Goal: Task Accomplishment & Management: Manage account settings

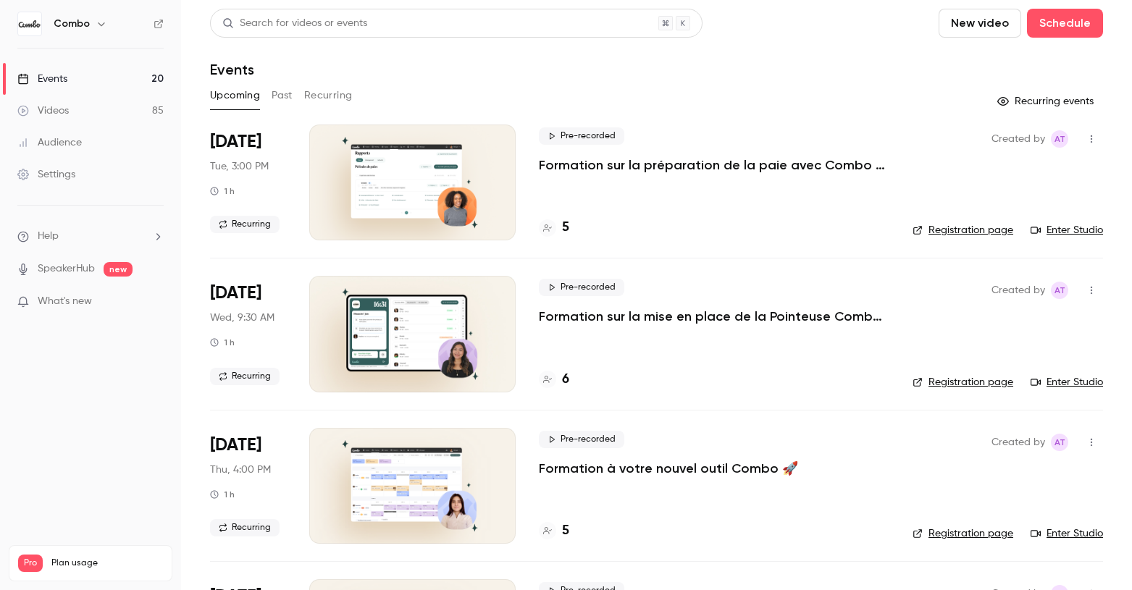
click at [1057, 230] on link "Enter Studio" at bounding box center [1067, 230] width 72 height 14
click at [553, 227] on div at bounding box center [547, 227] width 17 height 17
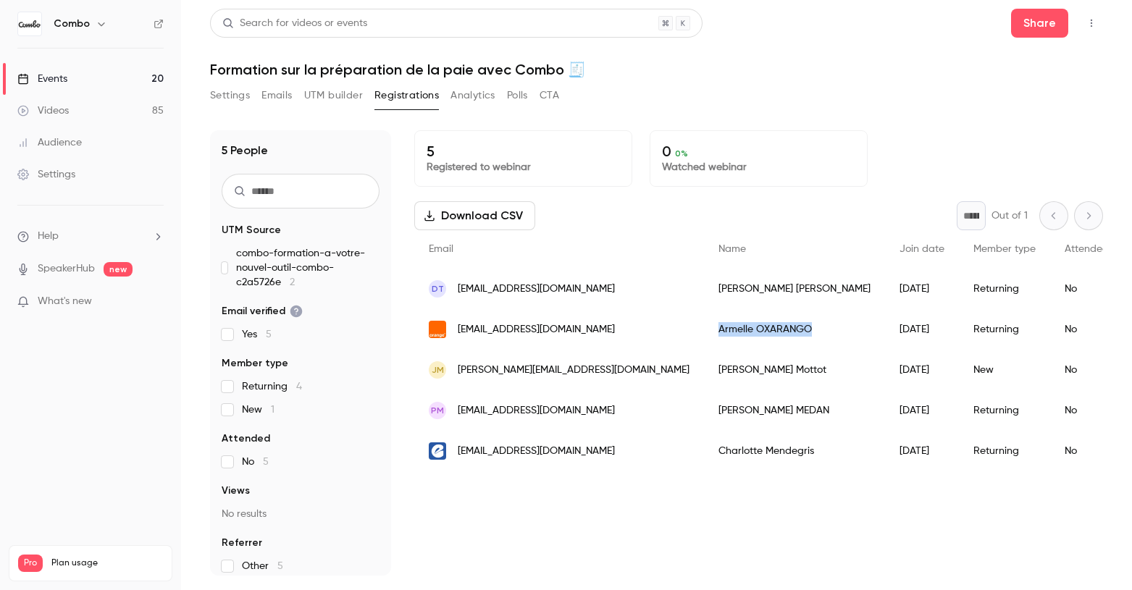
drag, startPoint x: 724, startPoint y: 329, endPoint x: 629, endPoint y: 332, distance: 95.0
click at [704, 332] on div "[PERSON_NAME]" at bounding box center [794, 329] width 181 height 41
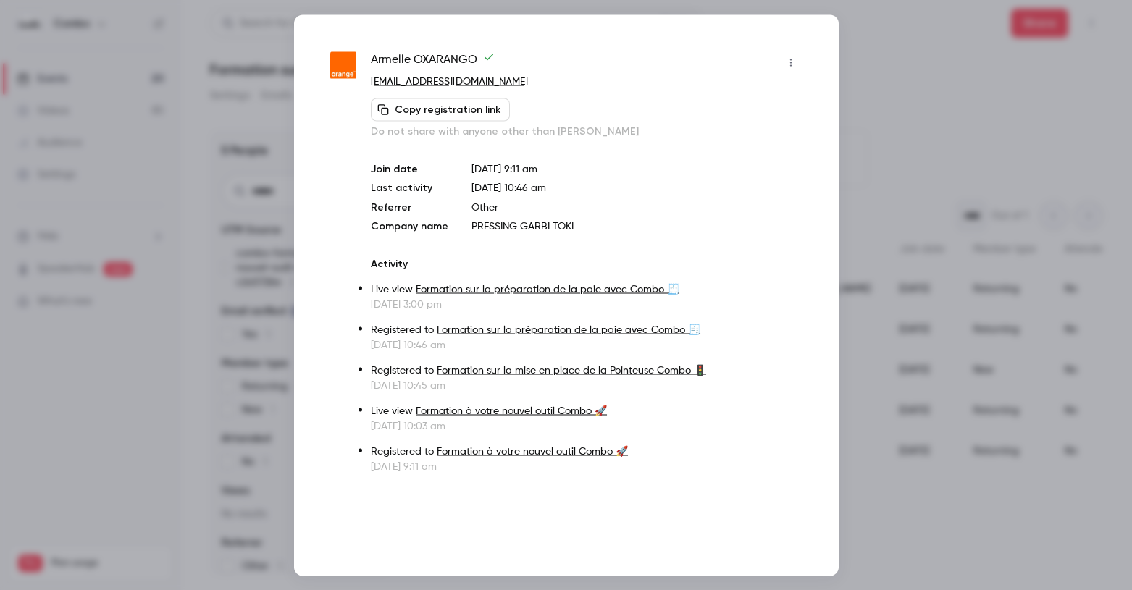
click at [398, 59] on span "[PERSON_NAME]" at bounding box center [433, 62] width 124 height 23
copy div "[PERSON_NAME]"
click at [870, 149] on div at bounding box center [566, 295] width 1132 height 590
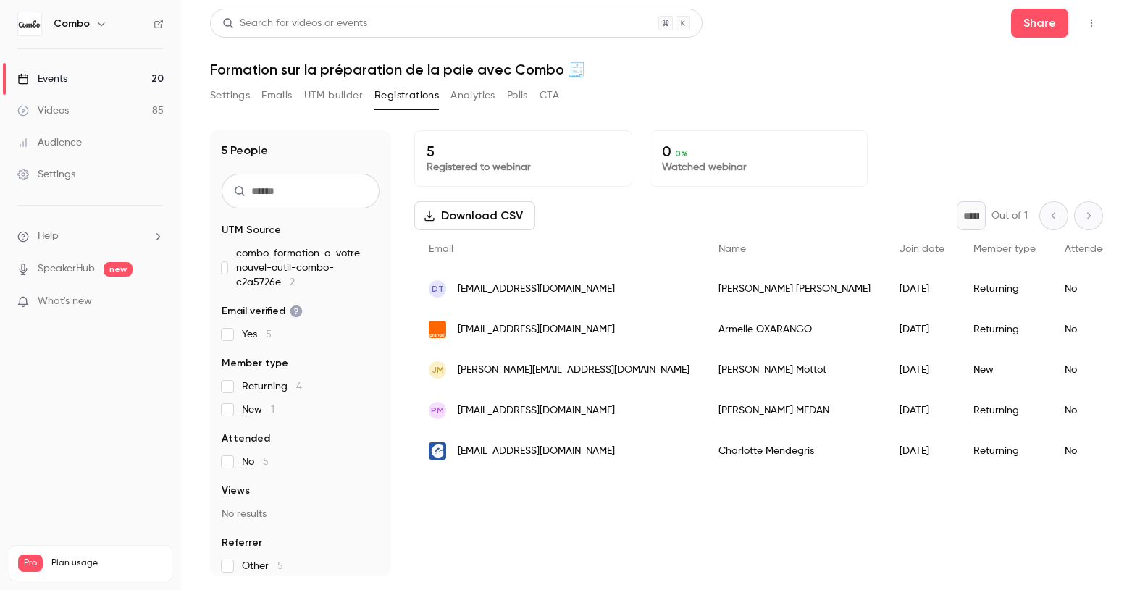
click at [704, 416] on div "[PERSON_NAME]" at bounding box center [794, 410] width 181 height 41
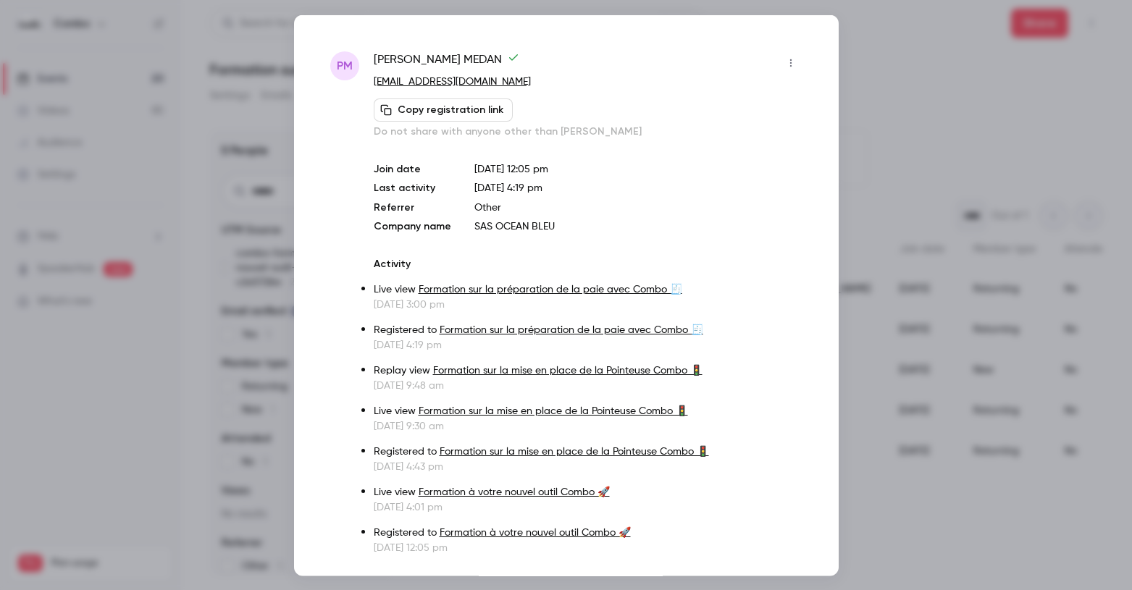
click at [452, 57] on span "[PERSON_NAME]" at bounding box center [447, 62] width 146 height 23
copy div "[PERSON_NAME]"
click at [863, 38] on div at bounding box center [566, 295] width 1132 height 590
